Goal: Information Seeking & Learning: Learn about a topic

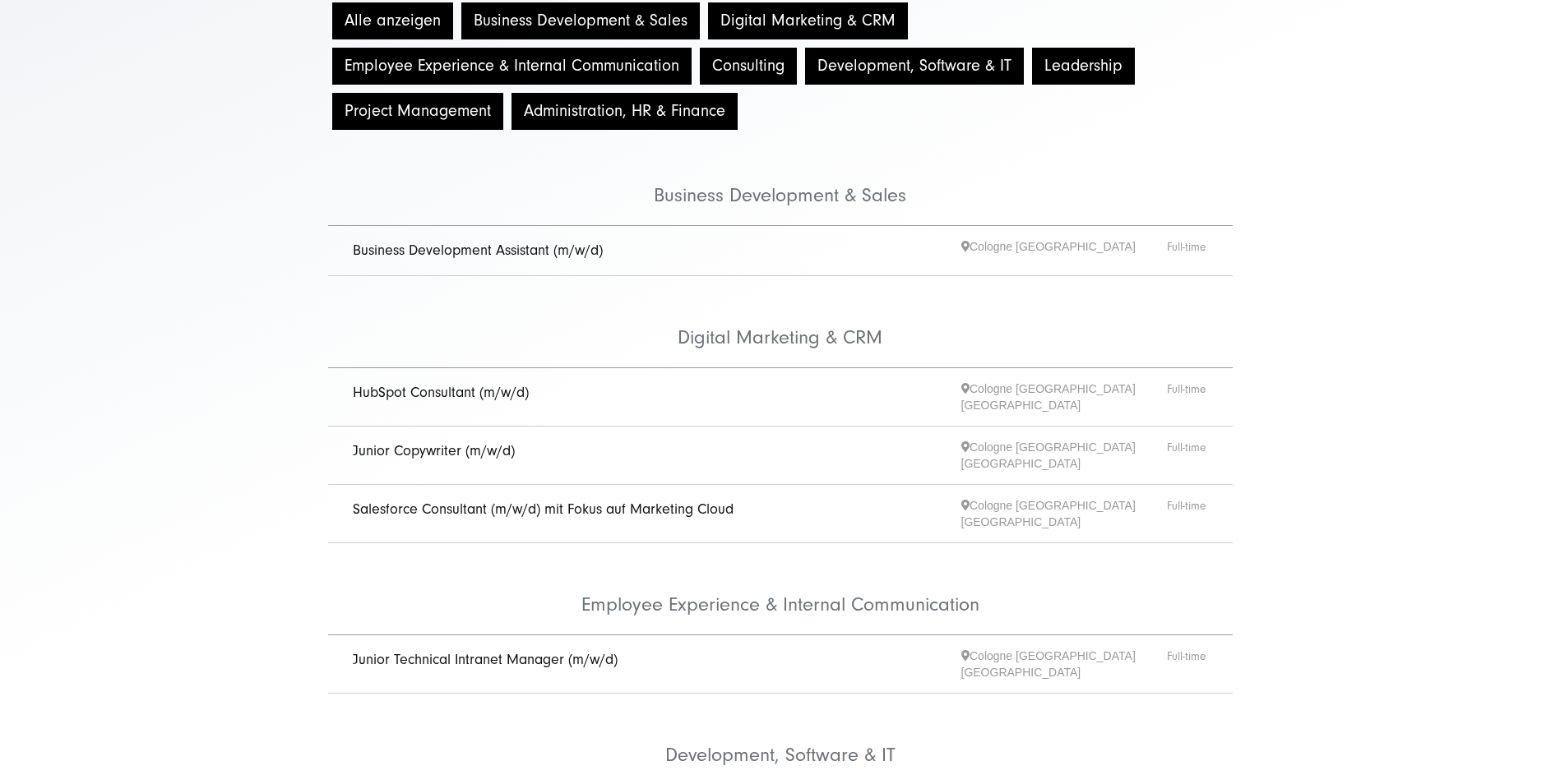
scroll to position [328, 0]
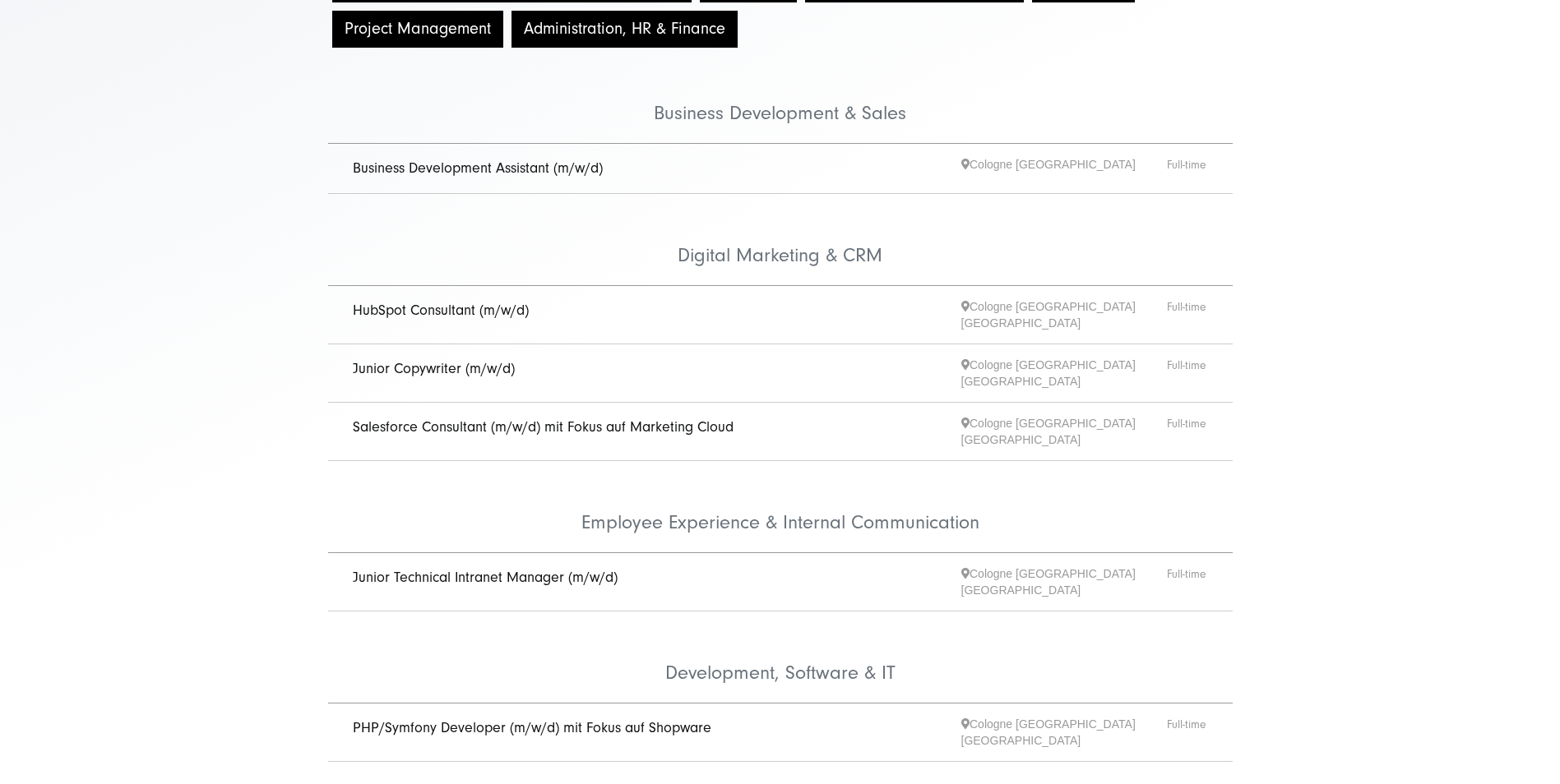
click at [504, 568] on link "Junior Technical Intranet Manager (m/w/d)" at bounding box center [485, 577] width 265 height 18
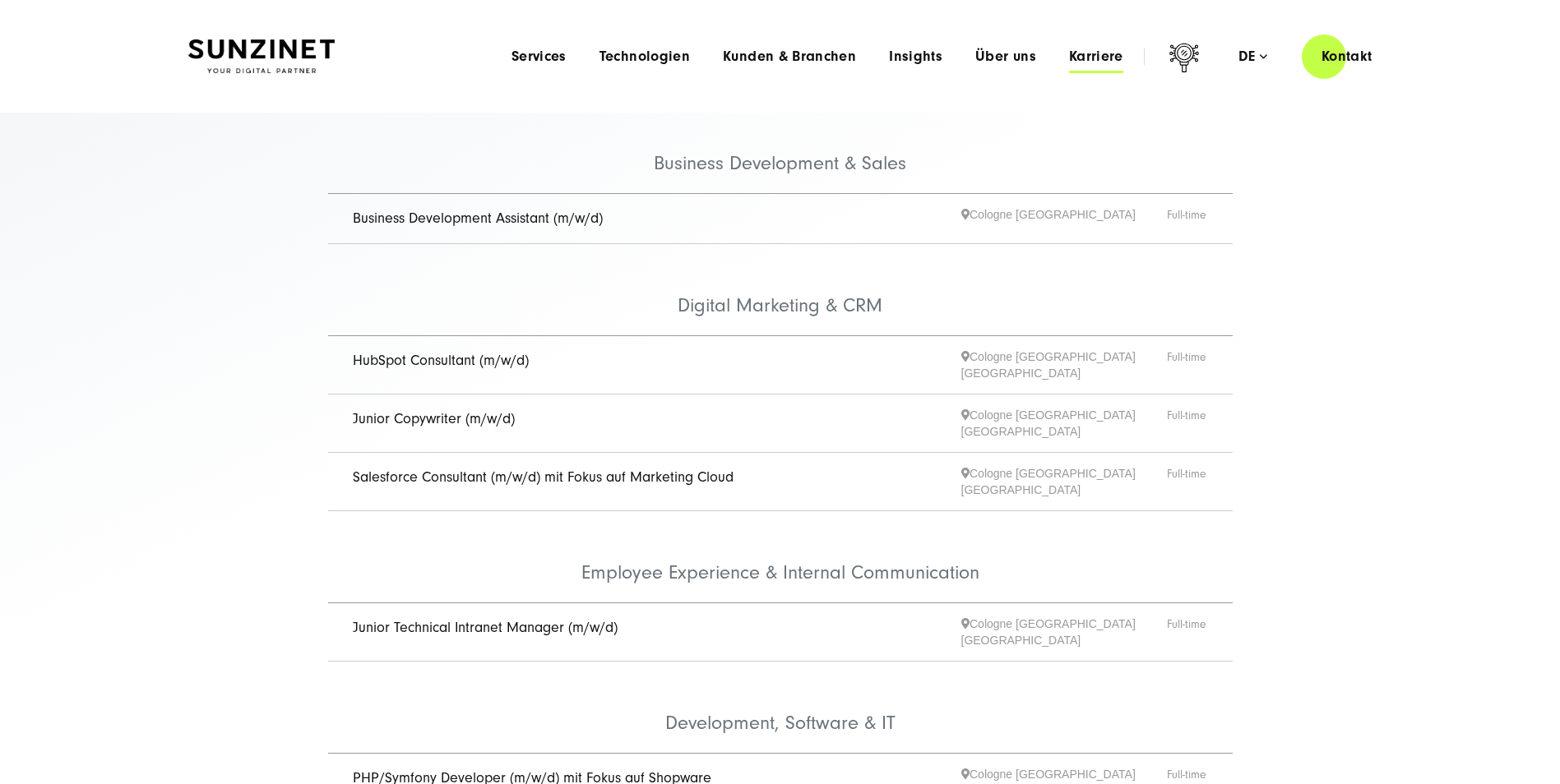
click at [1077, 53] on span "Karriere" at bounding box center [1095, 56] width 54 height 17
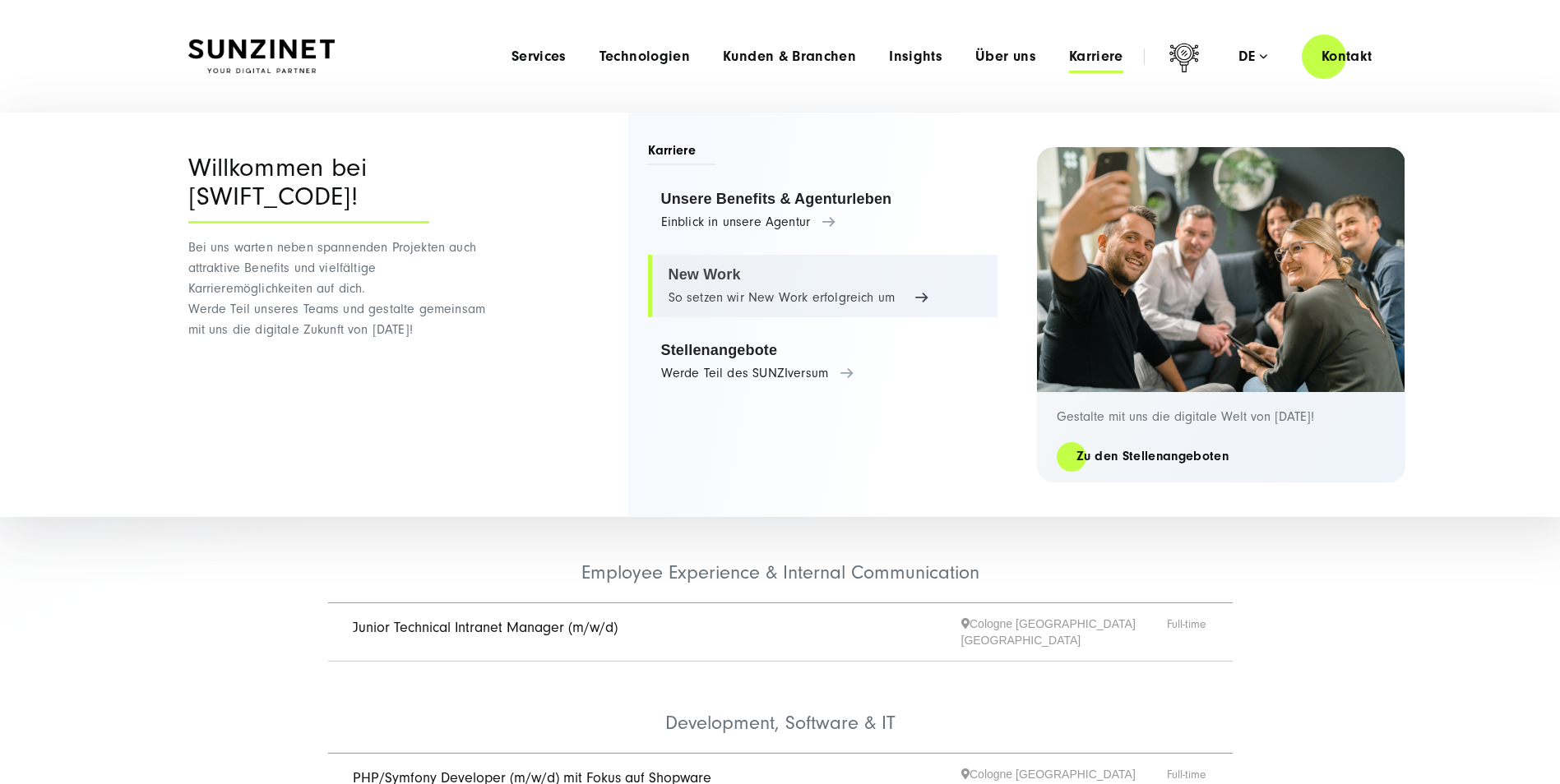
click at [730, 284] on link "New Work So setzen wir New Work erfolgreich um" at bounding box center [823, 286] width 349 height 63
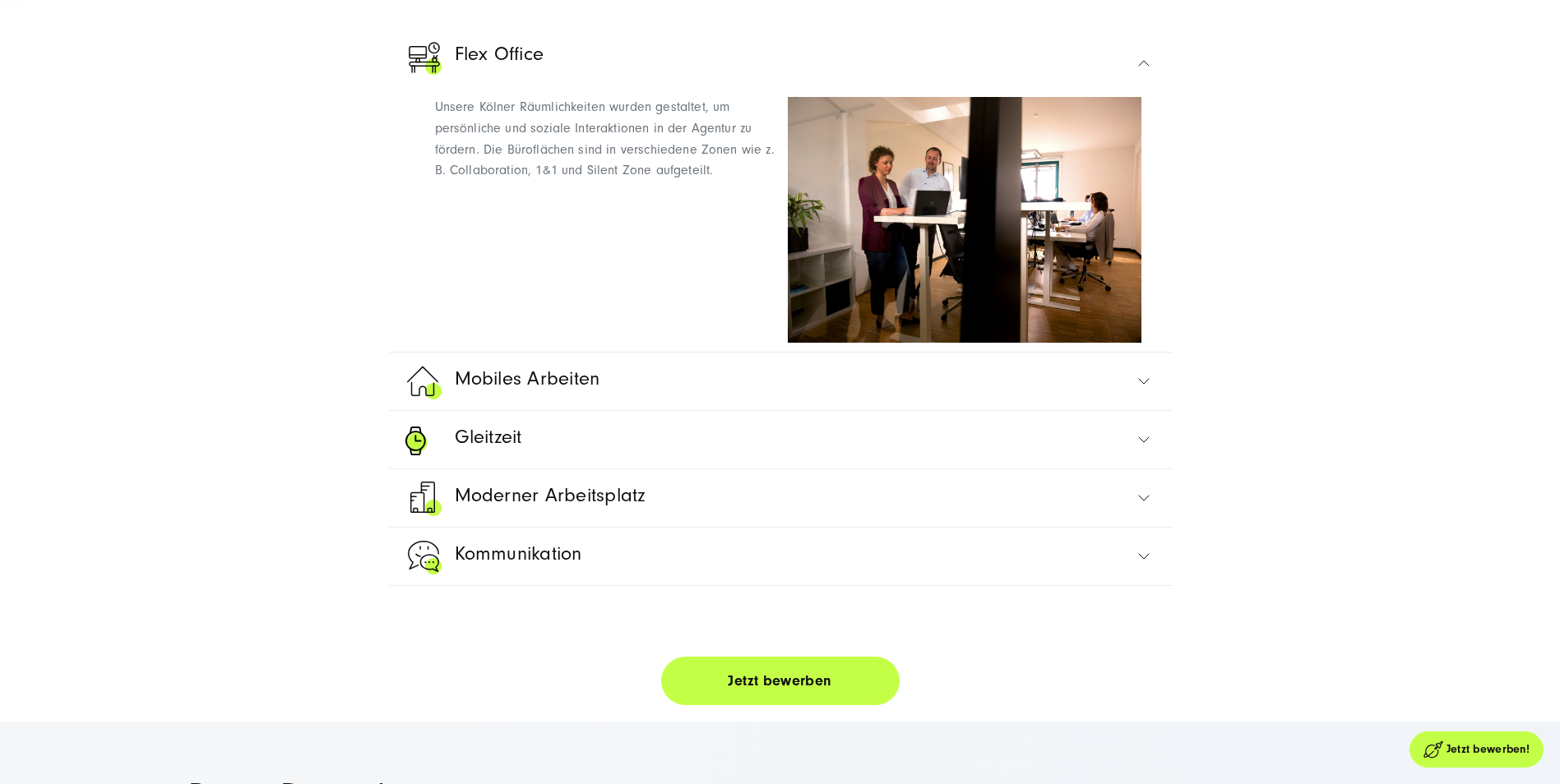
scroll to position [740, 0]
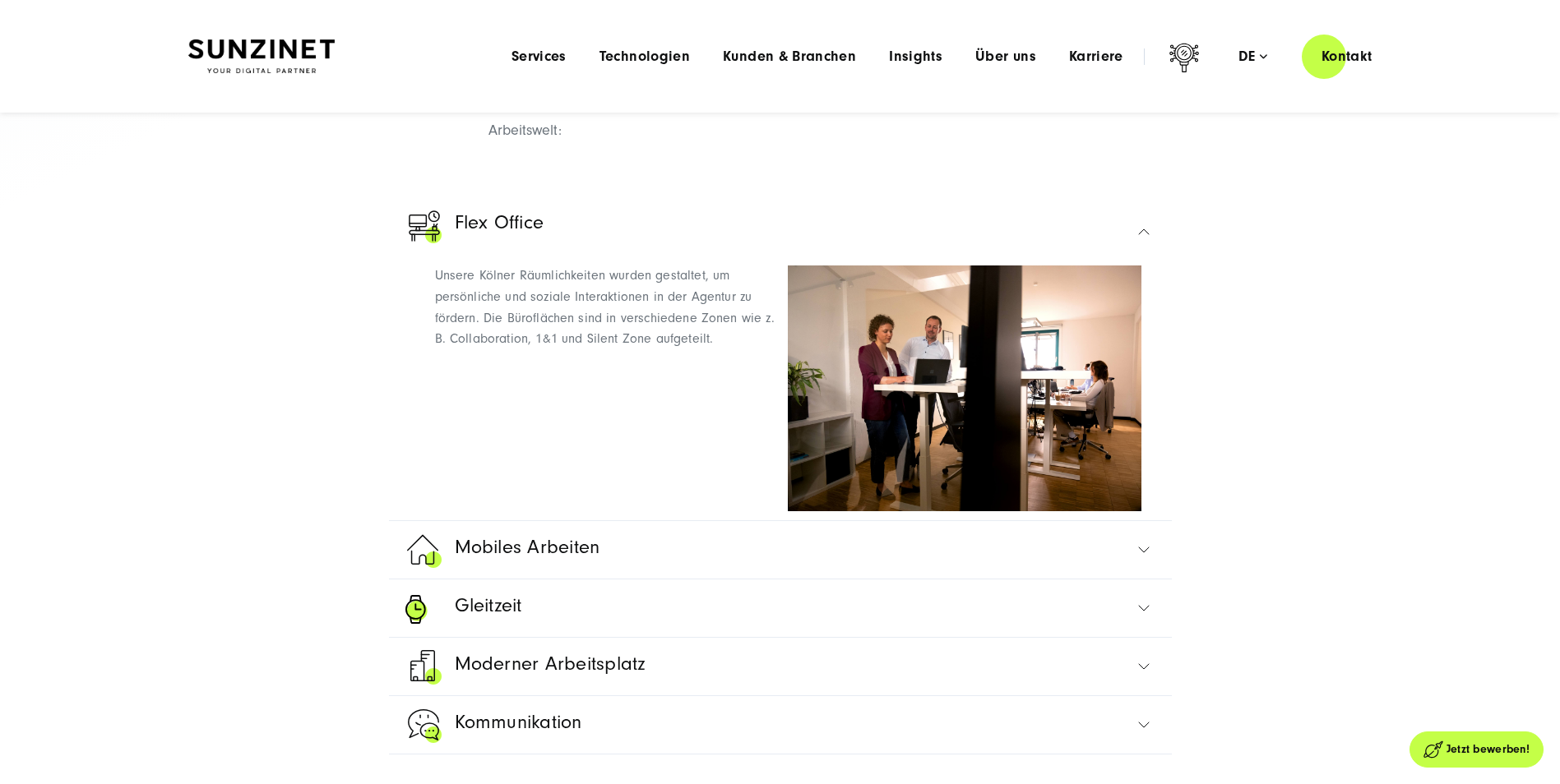
click at [594, 536] on span "Mobiles Arbeiten" at bounding box center [528, 552] width 145 height 39
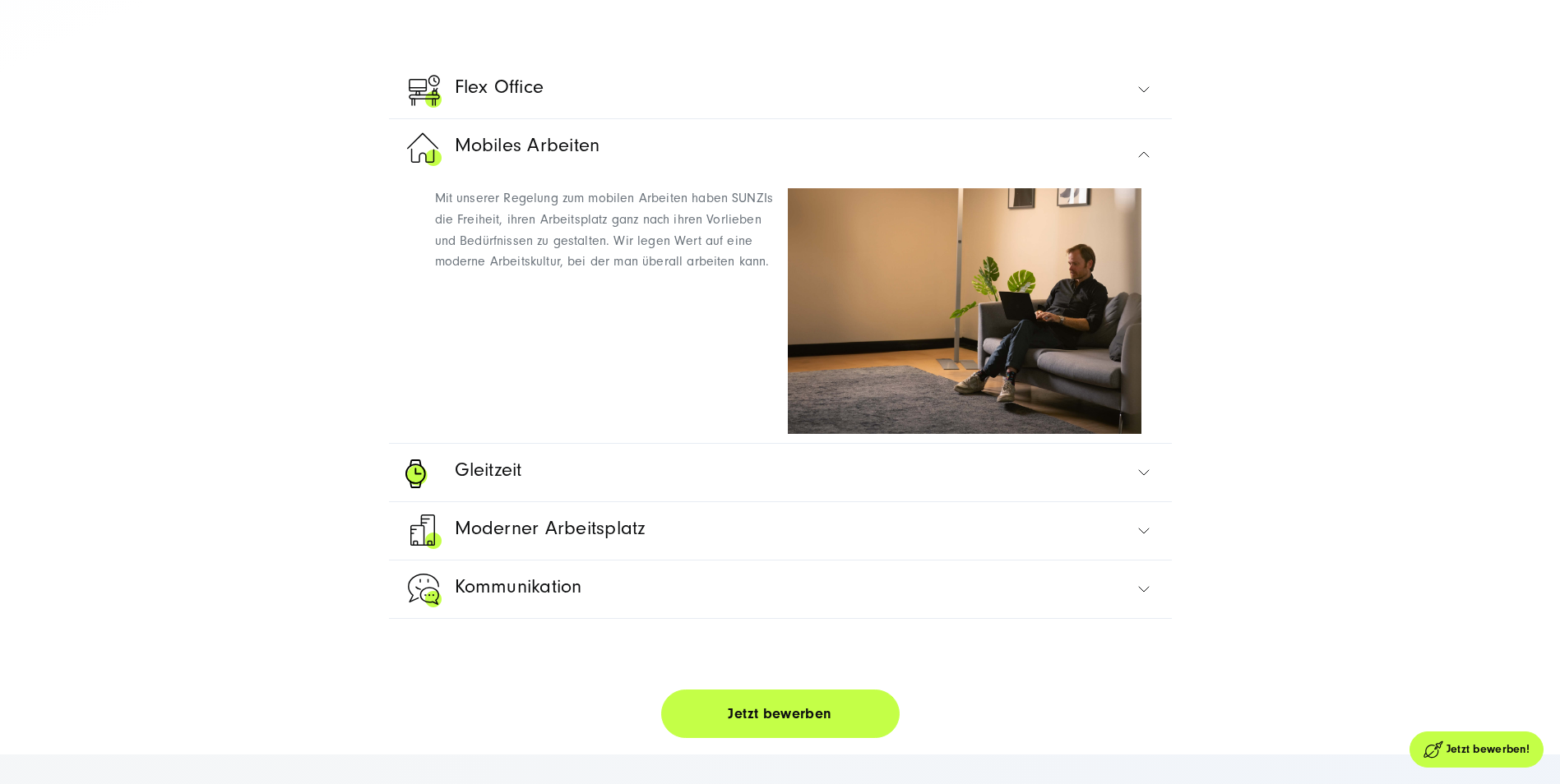
scroll to position [905, 0]
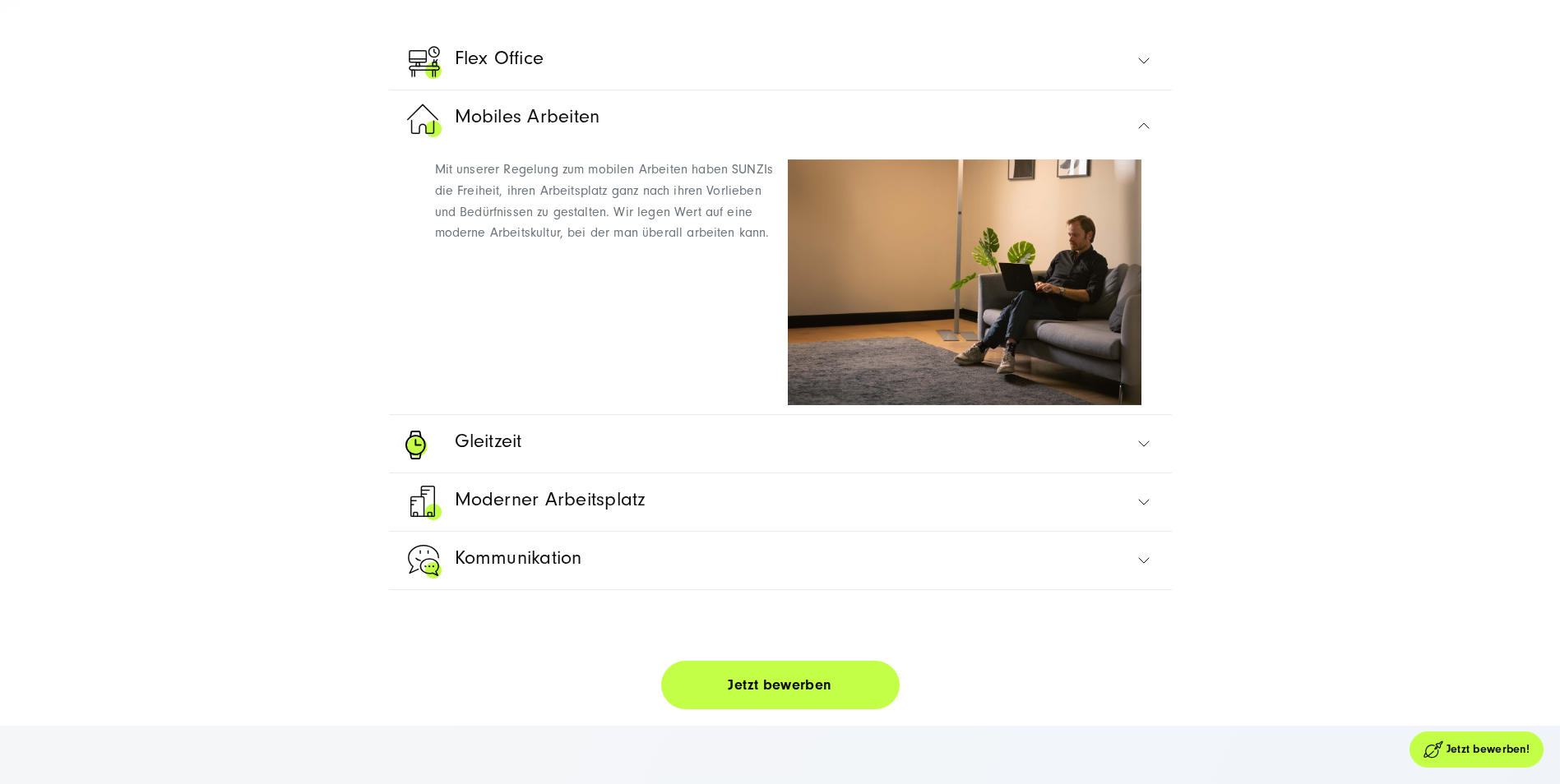
click at [594, 440] on link "Gleitzeit" at bounding box center [780, 444] width 750 height 58
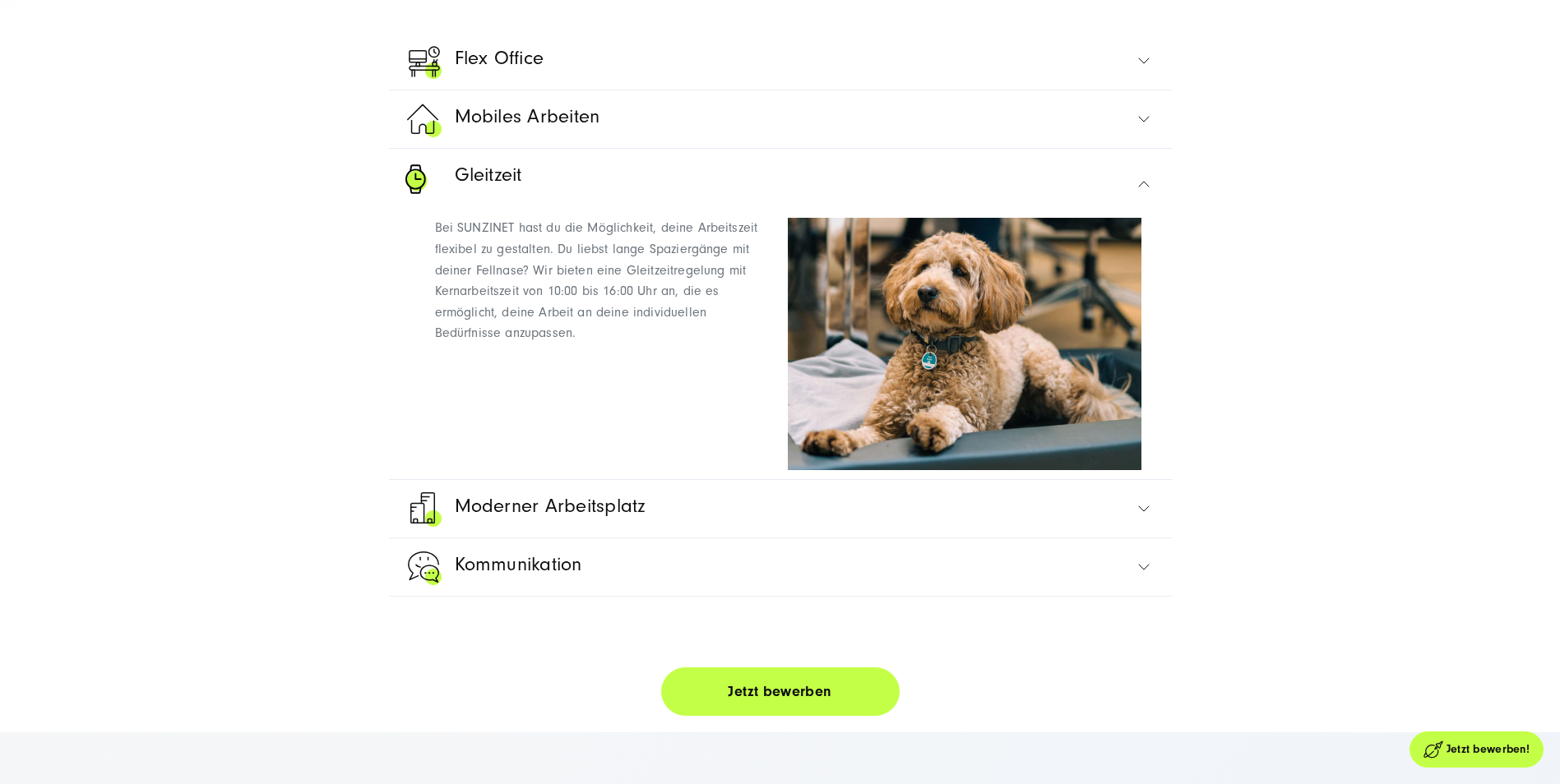
click at [625, 486] on link "Moderner Arbeitsplatz" at bounding box center [780, 509] width 750 height 58
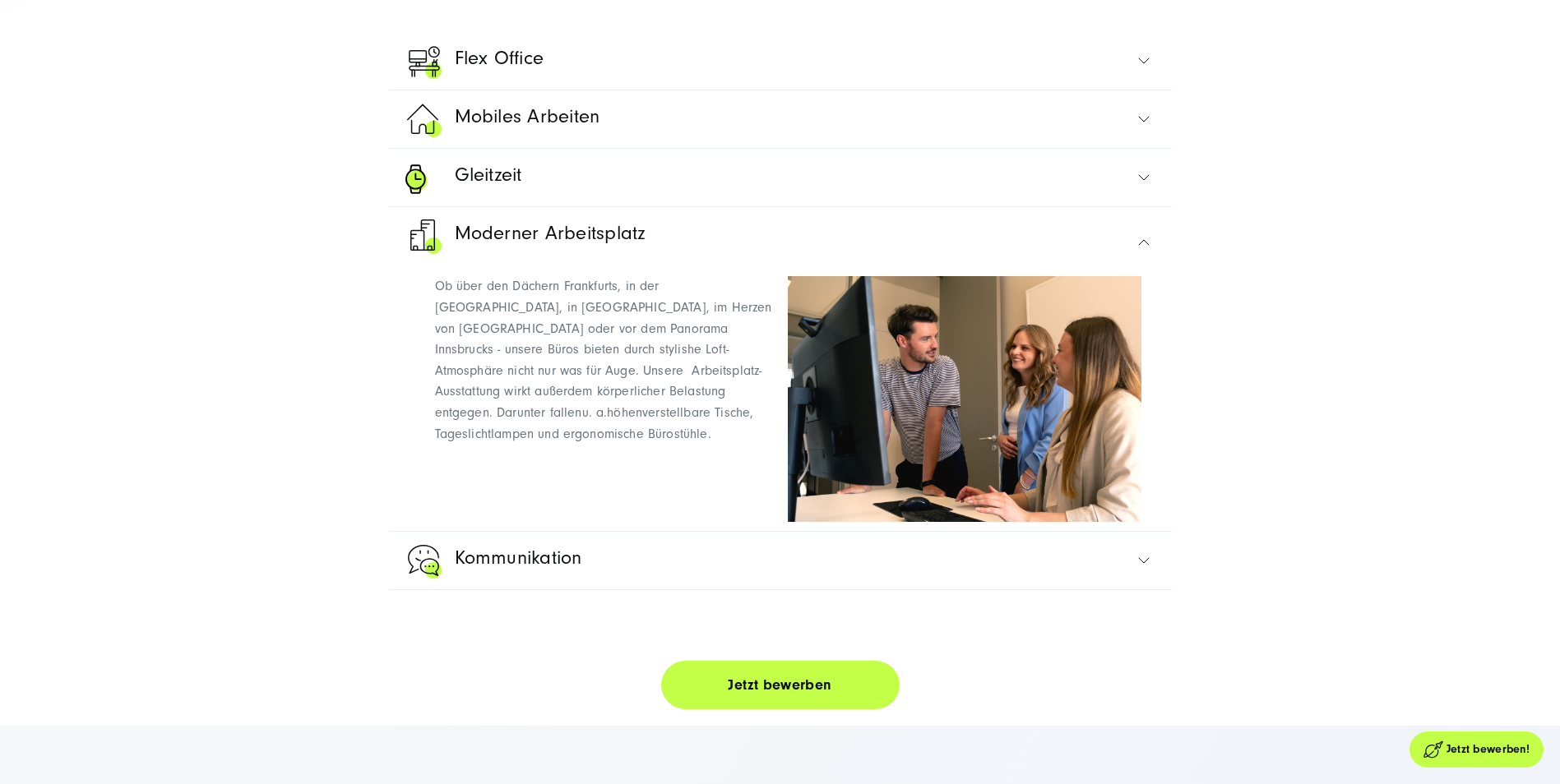
click at [589, 563] on link "Kommunikation" at bounding box center [780, 561] width 750 height 58
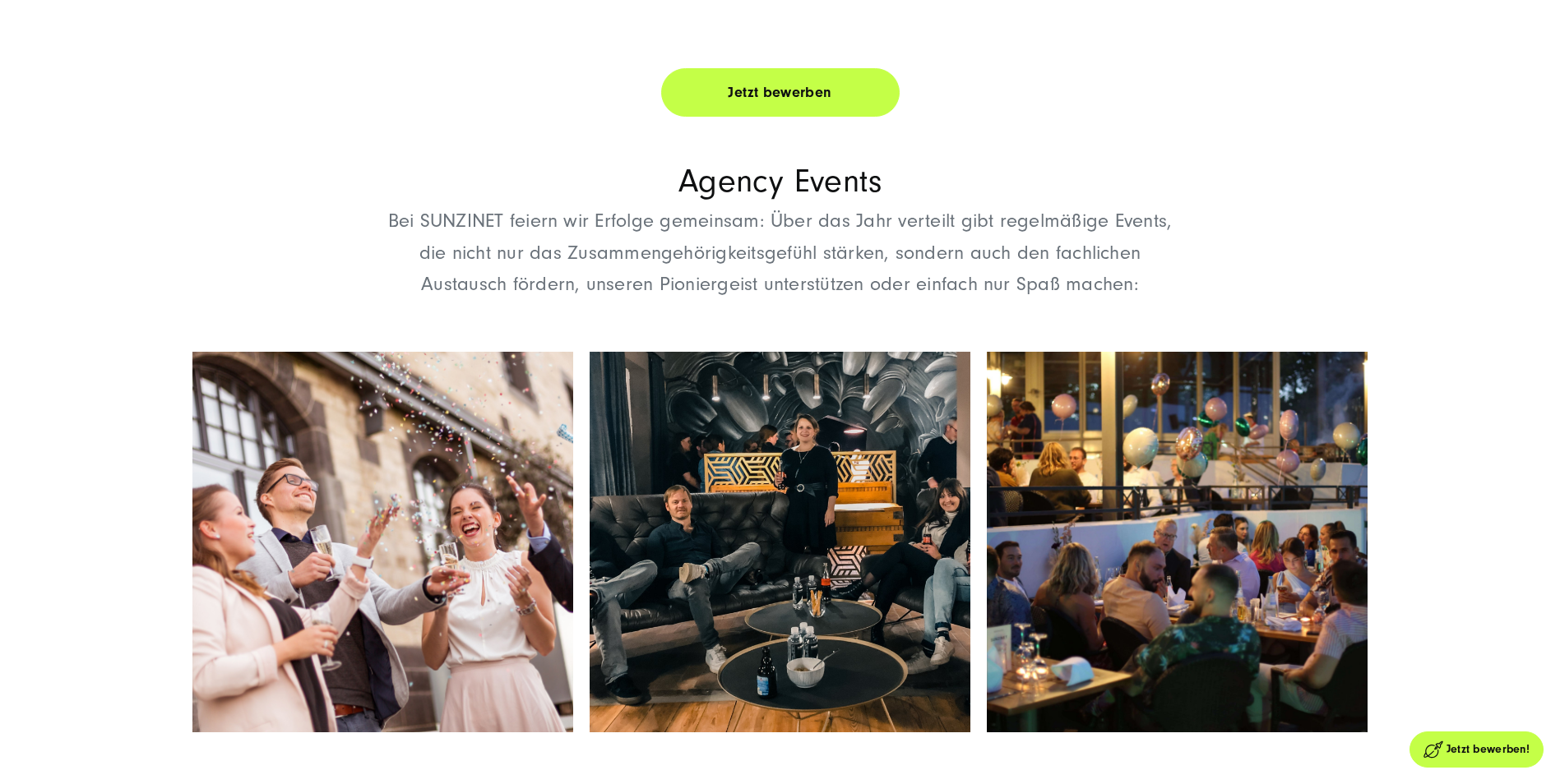
scroll to position [3206, 0]
